Goal: Information Seeking & Learning: Check status

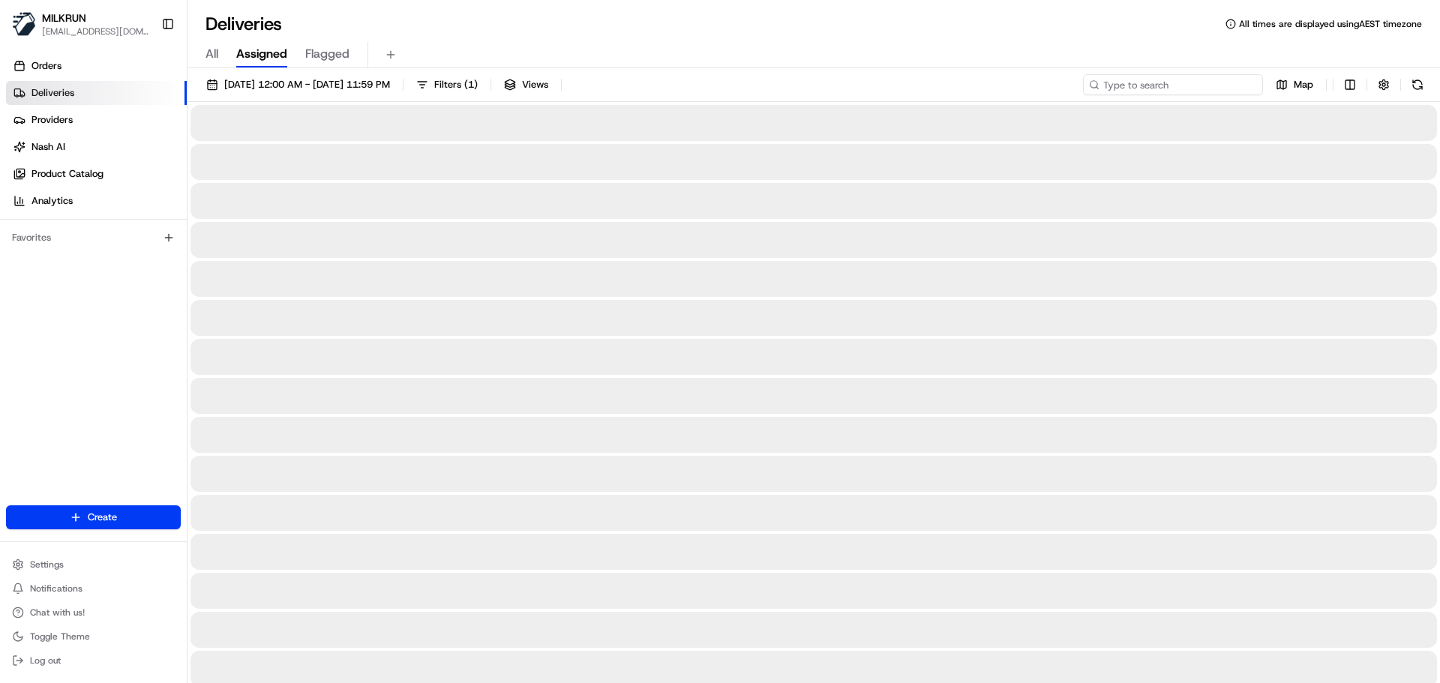
click at [1159, 85] on input at bounding box center [1173, 84] width 180 height 21
paste input "[PERSON_NAME]"
type input "[PERSON_NAME]"
click at [1103, 86] on input "[PERSON_NAME]" at bounding box center [1173, 84] width 180 height 21
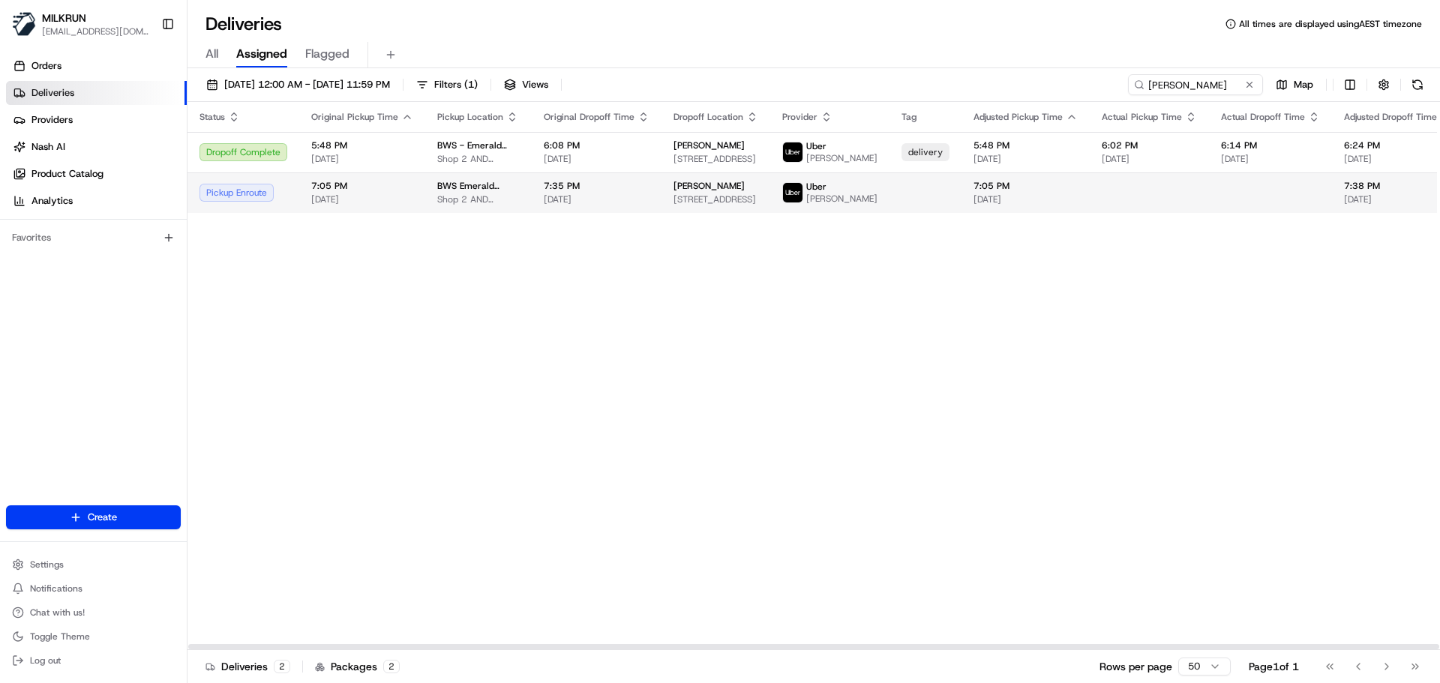
click at [503, 206] on span "Shop 2 AND [STREET_ADDRESS]" at bounding box center [478, 200] width 83 height 12
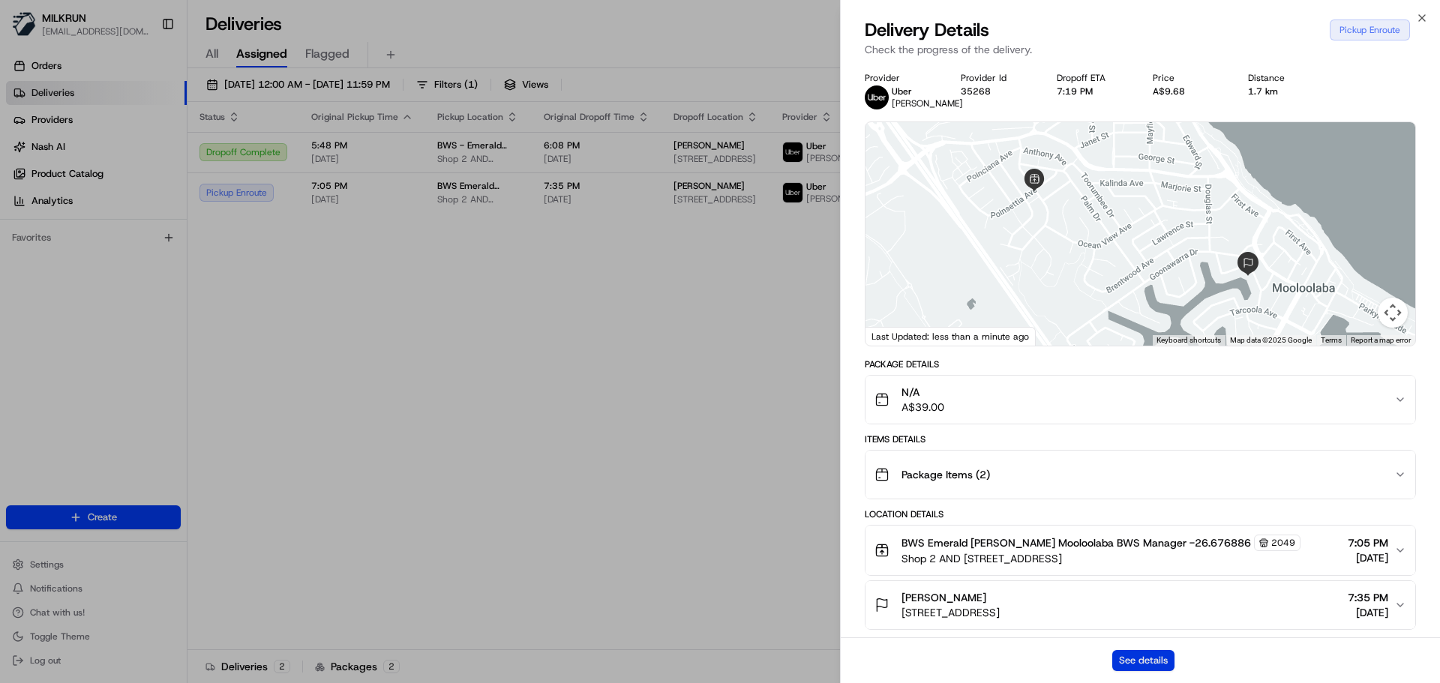
click at [1148, 657] on button "See details" at bounding box center [1143, 660] width 62 height 21
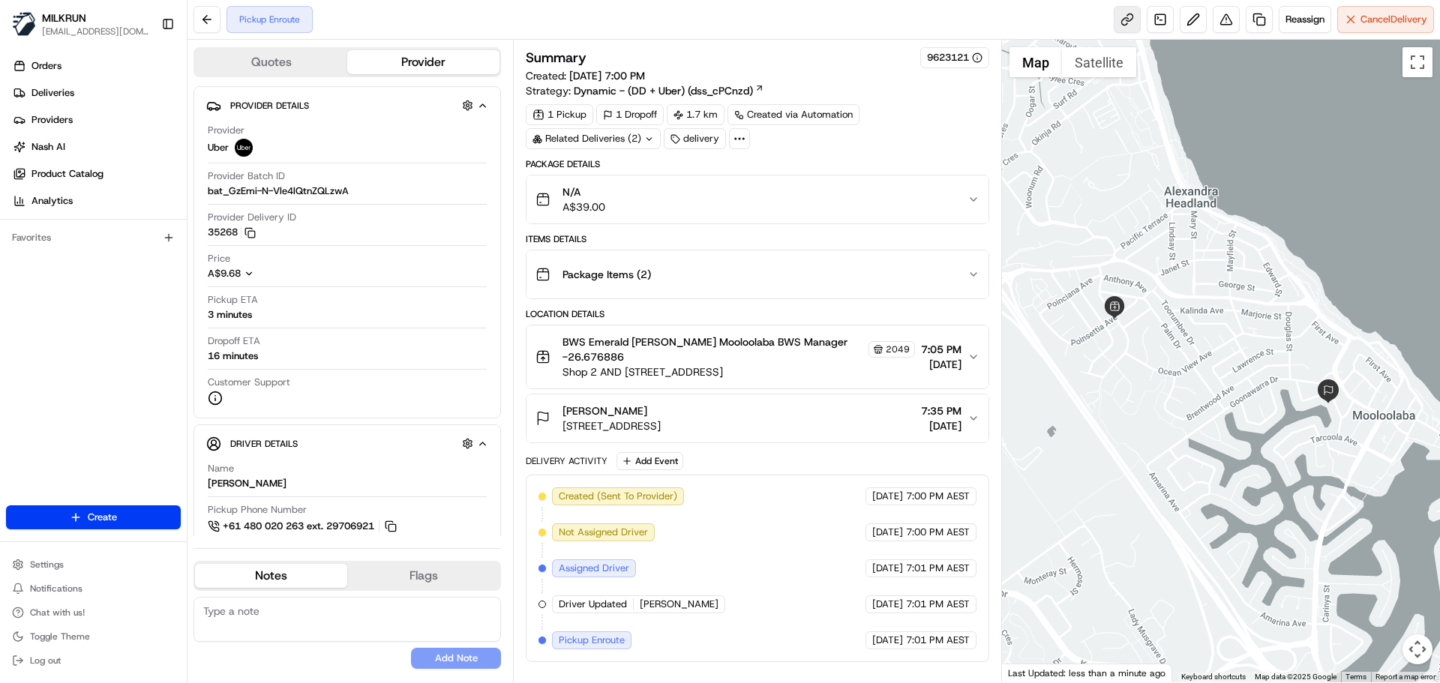
click at [1120, 19] on link at bounding box center [1127, 19] width 27 height 27
